Goal: Contribute content: Add original content to the website for others to see

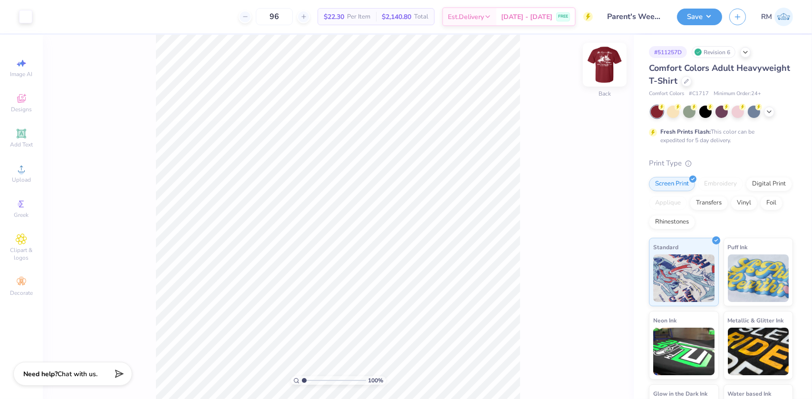
click at [600, 67] on img at bounding box center [605, 65] width 38 height 38
click at [599, 63] on img at bounding box center [605, 65] width 38 height 38
type input "2.4831942565701"
type input "2.57"
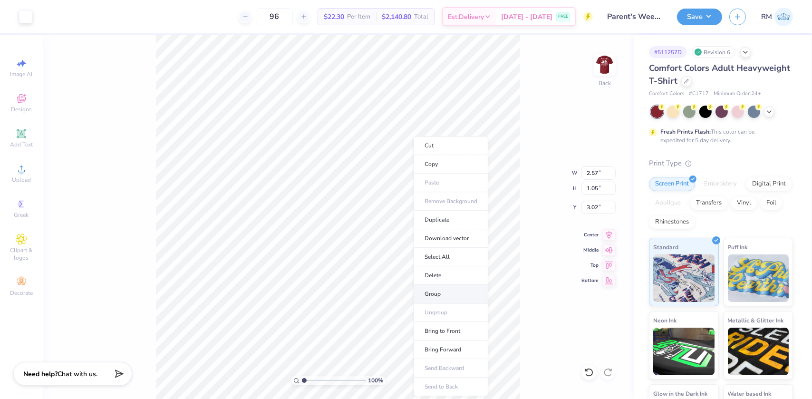
click at [431, 290] on li "Group" at bounding box center [451, 294] width 75 height 19
drag, startPoint x: 303, startPoint y: 379, endPoint x: 312, endPoint y: 380, distance: 8.7
type input "2.25"
click at [312, 380] on input "range" at bounding box center [334, 380] width 64 height 9
type input "3.50"
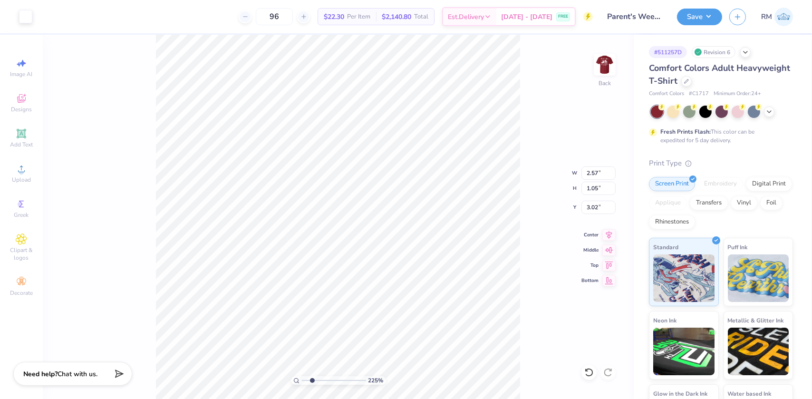
type input "1.07"
type input "3.00"
click at [12, 172] on div "Upload" at bounding box center [21, 173] width 33 height 28
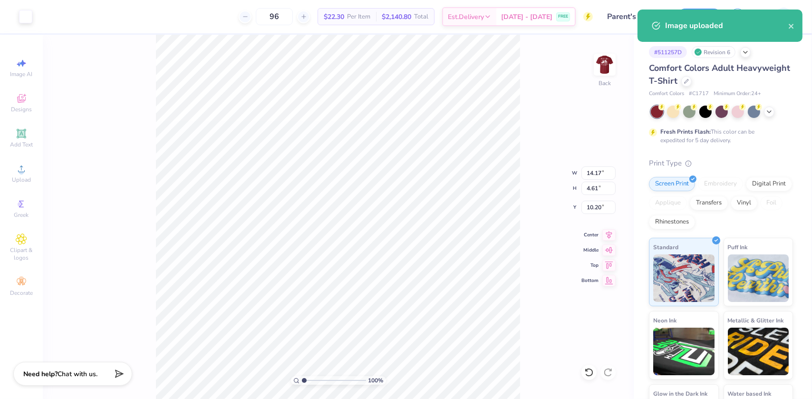
drag, startPoint x: 312, startPoint y: 380, endPoint x: 291, endPoint y: 380, distance: 21.4
type input "1"
click at [302, 380] on input "range" at bounding box center [334, 380] width 64 height 9
type input "3.50"
type input "1.07"
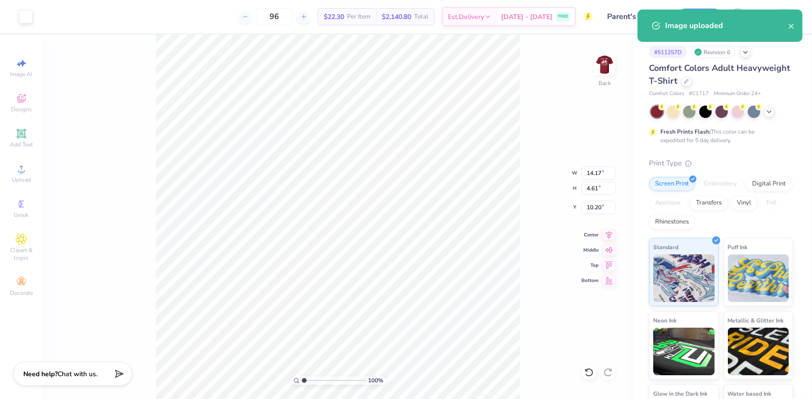
type input "3.00"
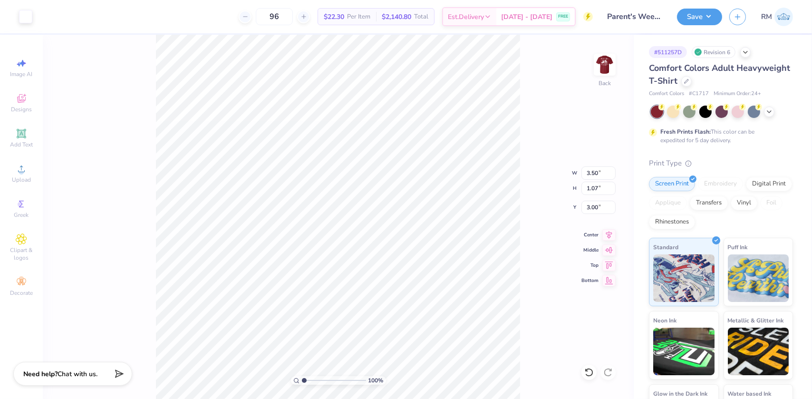
type input "14.17"
type input "4.61"
type input "10.20"
click at [594, 174] on input "14.17" at bounding box center [598, 172] width 34 height 13
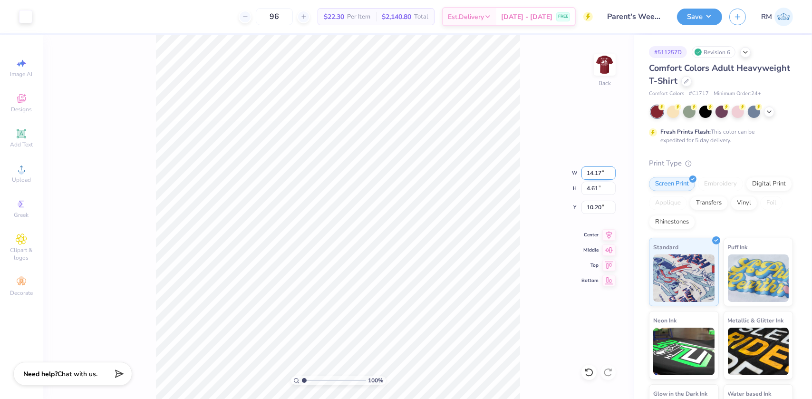
click at [594, 174] on input "14.17" at bounding box center [598, 172] width 34 height 13
type input "3.50"
type input "1.14"
click at [596, 210] on input "11.93" at bounding box center [598, 207] width 34 height 13
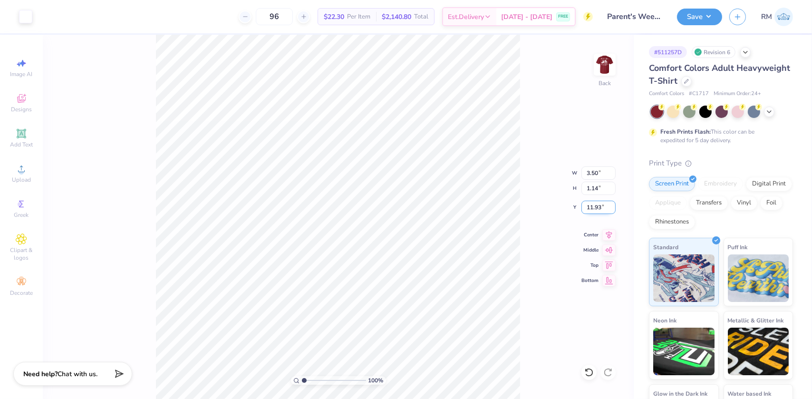
click at [596, 210] on input "11.93" at bounding box center [598, 207] width 34 height 13
type input "3.00"
click at [431, 290] on li "Group" at bounding box center [444, 295] width 75 height 19
click at [303, 379] on input "range" at bounding box center [334, 380] width 64 height 9
type input "2.26730332846674"
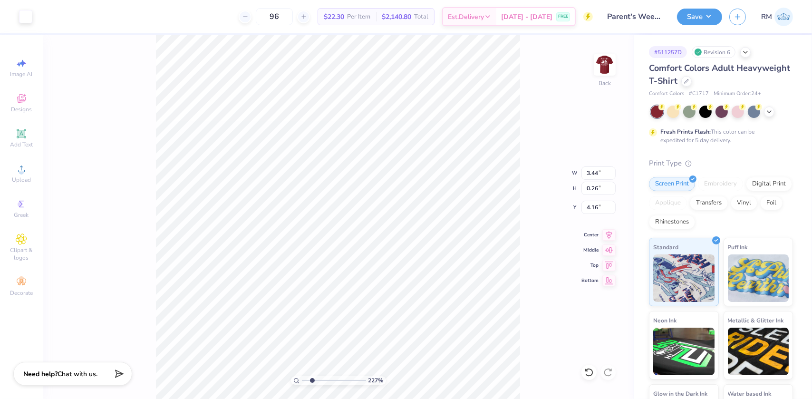
type input "4.30"
click at [596, 173] on input "3.44" at bounding box center [598, 172] width 34 height 13
type input "3.50"
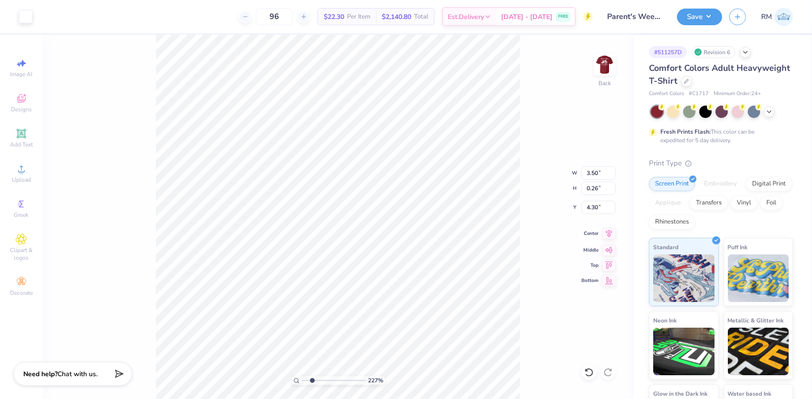
click at [607, 231] on icon at bounding box center [608, 233] width 13 height 11
type input "1.14"
type input "3.00"
click at [608, 230] on icon at bounding box center [608, 233] width 13 height 11
type input "1.57"
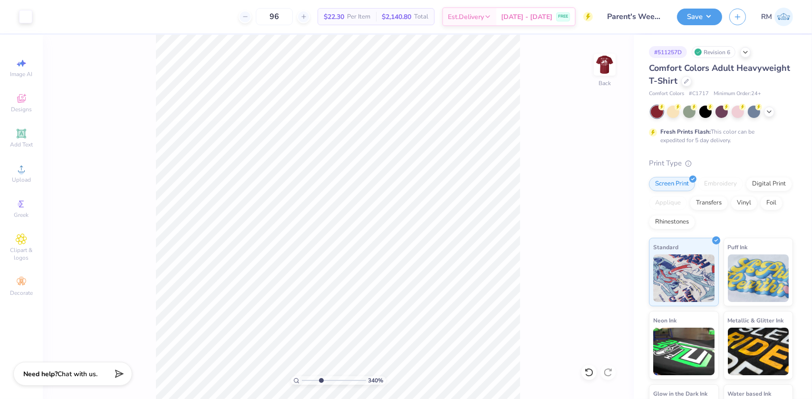
drag, startPoint x: 309, startPoint y: 380, endPoint x: 320, endPoint y: 378, distance: 11.0
click at [320, 378] on input "range" at bounding box center [334, 380] width 64 height 9
click at [549, 371] on div "360 % Back" at bounding box center [338, 217] width 591 height 364
click at [130, 268] on div "360 % Back" at bounding box center [338, 217] width 591 height 364
click at [372, 296] on li "Group" at bounding box center [385, 295] width 75 height 19
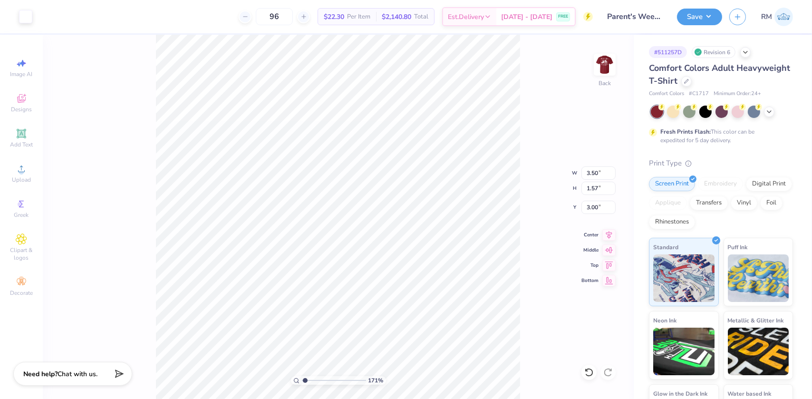
type input "1"
drag, startPoint x: 307, startPoint y: 380, endPoint x: 301, endPoint y: 381, distance: 5.7
click at [302, 381] on input "range" at bounding box center [334, 380] width 64 height 9
click at [703, 14] on button "Save" at bounding box center [699, 15] width 45 height 17
click at [602, 53] on img at bounding box center [605, 65] width 38 height 38
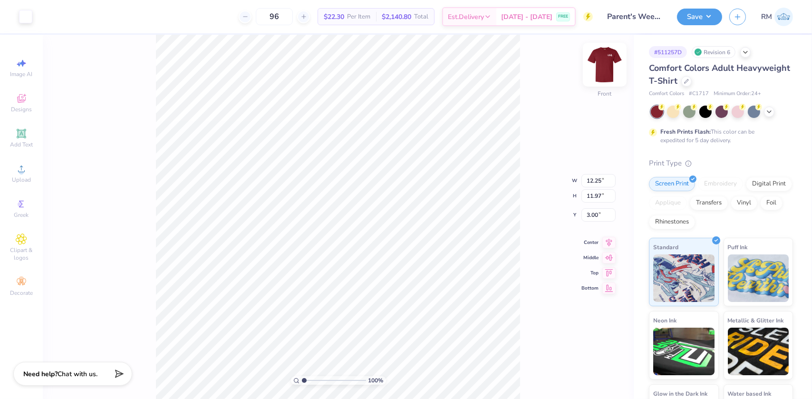
click at [614, 66] on img at bounding box center [605, 65] width 38 height 38
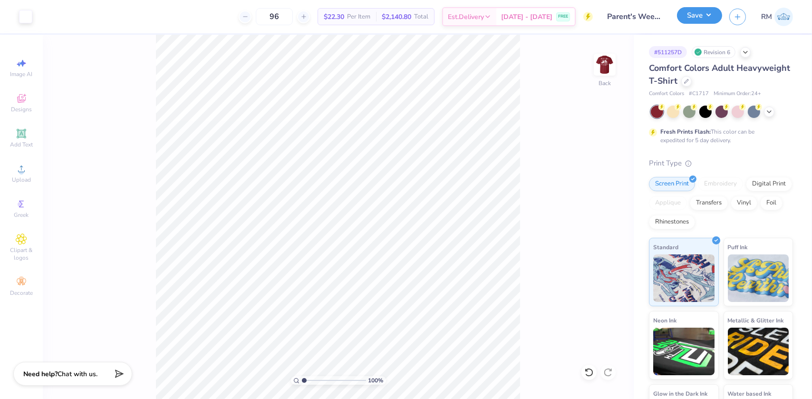
click at [708, 20] on button "Save" at bounding box center [699, 15] width 45 height 17
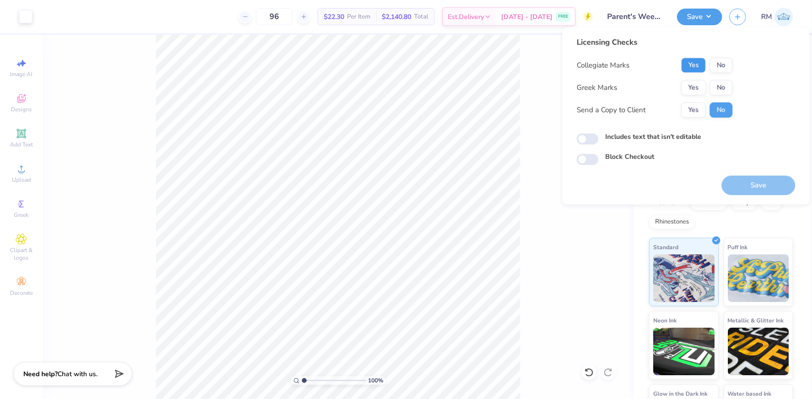
click at [694, 64] on button "Yes" at bounding box center [693, 65] width 25 height 15
click at [693, 86] on button "Yes" at bounding box center [693, 87] width 25 height 15
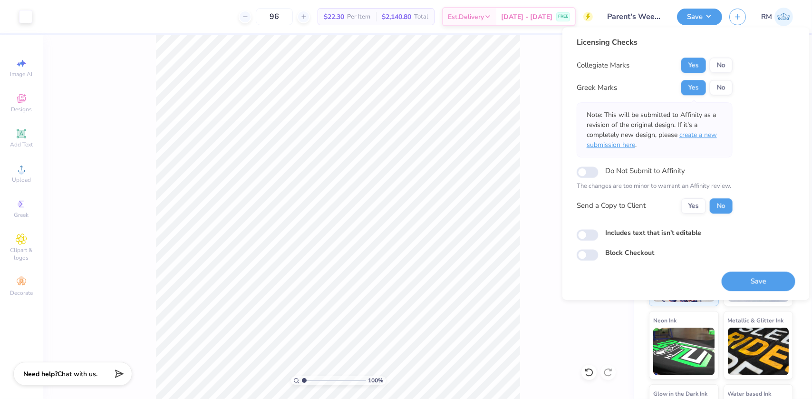
click at [694, 138] on span "create a new submission here" at bounding box center [652, 139] width 130 height 19
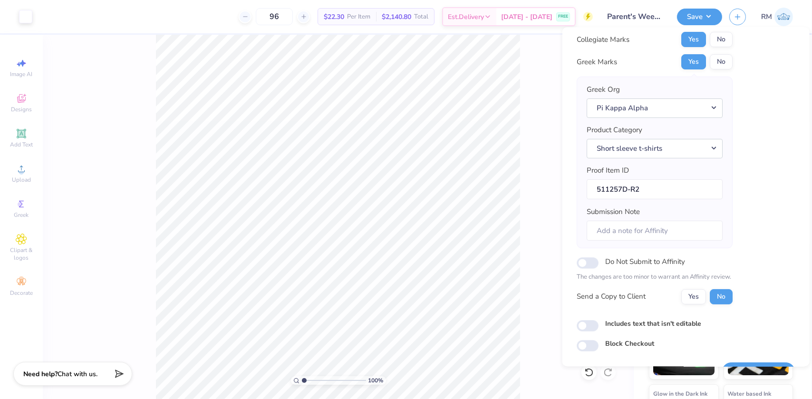
scroll to position [49, 0]
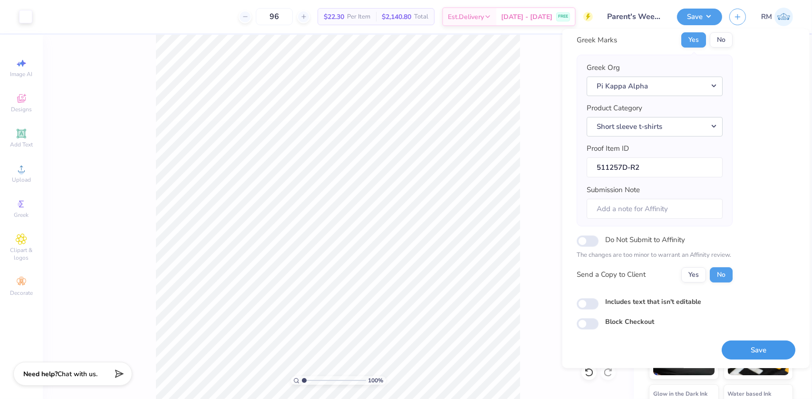
click at [751, 352] on button "Save" at bounding box center [758, 349] width 74 height 19
